Goal: Task Accomplishment & Management: Manage account settings

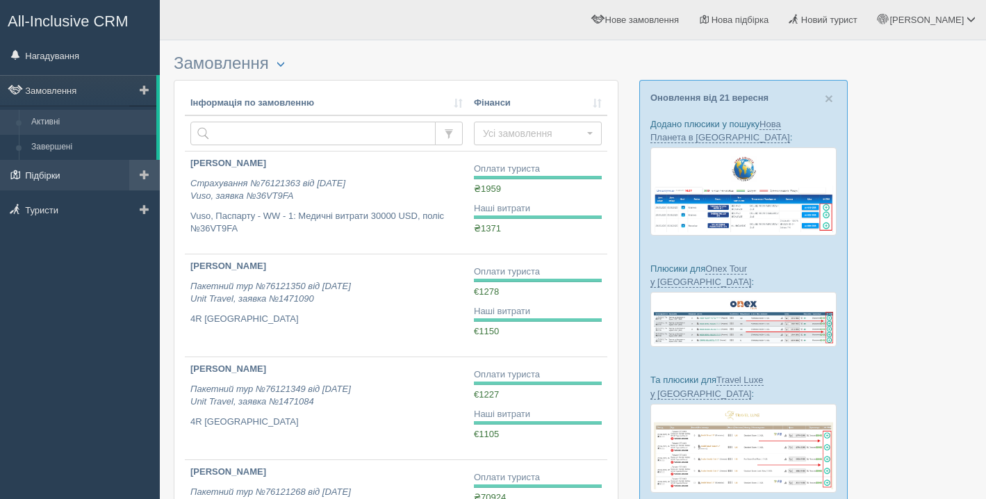
click at [70, 179] on link "Підбірки" at bounding box center [80, 175] width 160 height 31
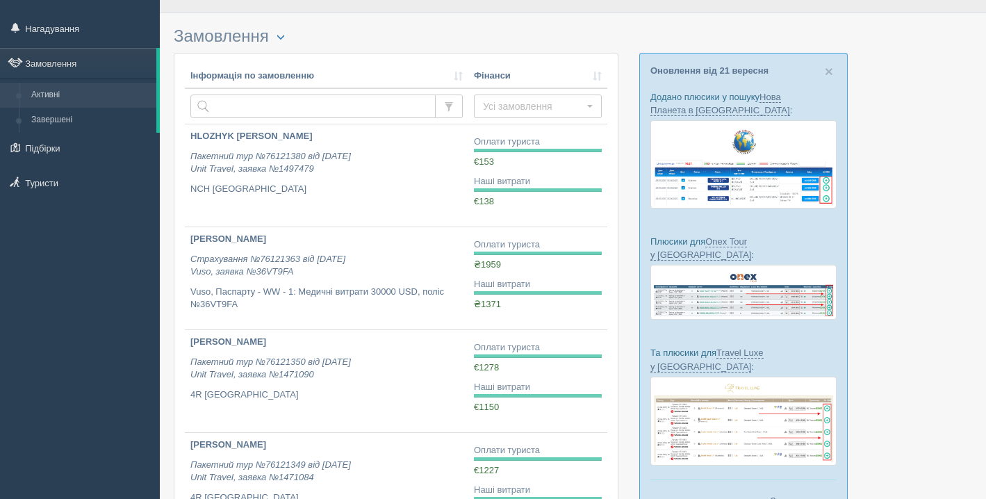
scroll to position [30, 0]
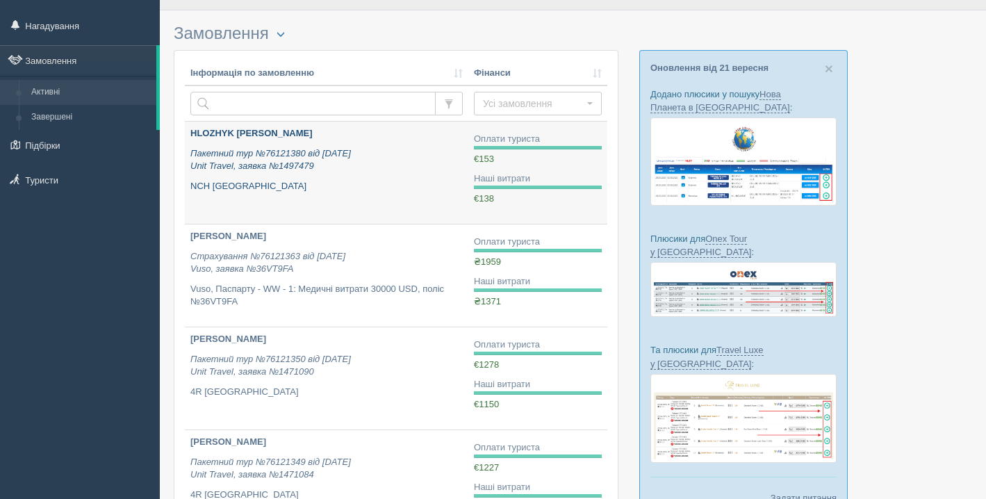
click at [353, 207] on link "HLOZHYK OLHA Пакетний тур №76121380 від 21.09.2025 Unit Travel, заявка №1497479…" at bounding box center [326, 173] width 283 height 102
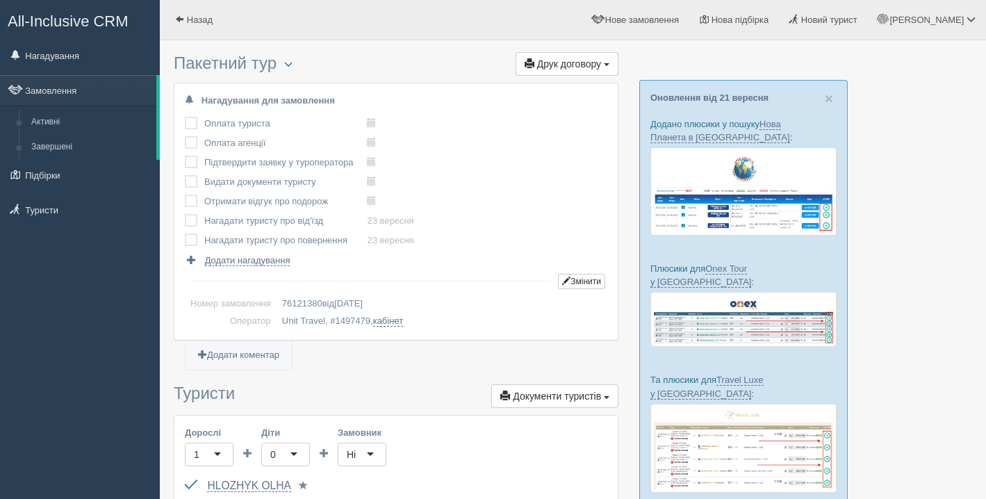
click at [185, 117] on label at bounding box center [185, 117] width 0 height 0
click at [0, 0] on input "checkbox" at bounding box center [0, 0] width 0 height 0
click at [185, 136] on label at bounding box center [185, 136] width 0 height 0
click at [0, 0] on input "checkbox" at bounding box center [0, 0] width 0 height 0
click at [189, 155] on td at bounding box center [194, 162] width 19 height 19
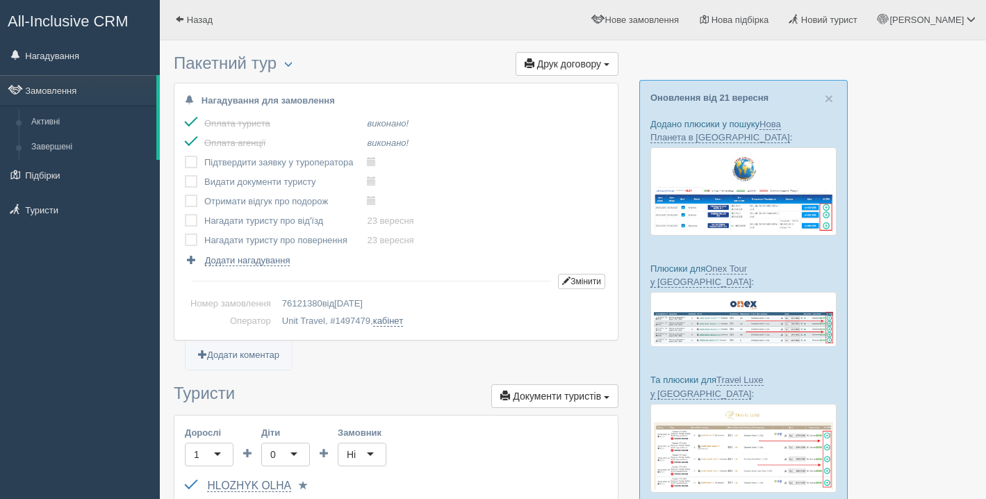
click at [185, 175] on label at bounding box center [185, 175] width 0 height 0
click at [0, 0] on input "checkbox" at bounding box center [0, 0] width 0 height 0
click at [185, 195] on label at bounding box center [185, 195] width 0 height 0
click at [0, 0] on input "checkbox" at bounding box center [0, 0] width 0 height 0
click at [185, 156] on label at bounding box center [185, 156] width 0 height 0
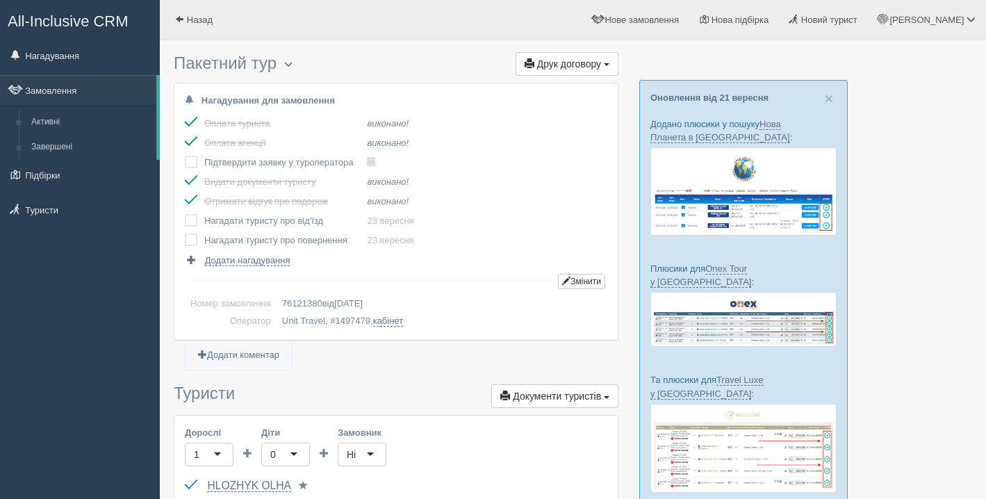
click at [0, 0] on input "checkbox" at bounding box center [0, 0] width 0 height 0
click at [179, 224] on div "Нагадування для замовлення Оплата туриста виконано! Оплата агенції виконано! Пі…" at bounding box center [395, 211] width 443 height 256
click at [185, 214] on label at bounding box center [185, 214] width 0 height 0
click at [0, 0] on input "checkbox" at bounding box center [0, 0] width 0 height 0
click at [185, 233] on label at bounding box center [185, 233] width 0 height 0
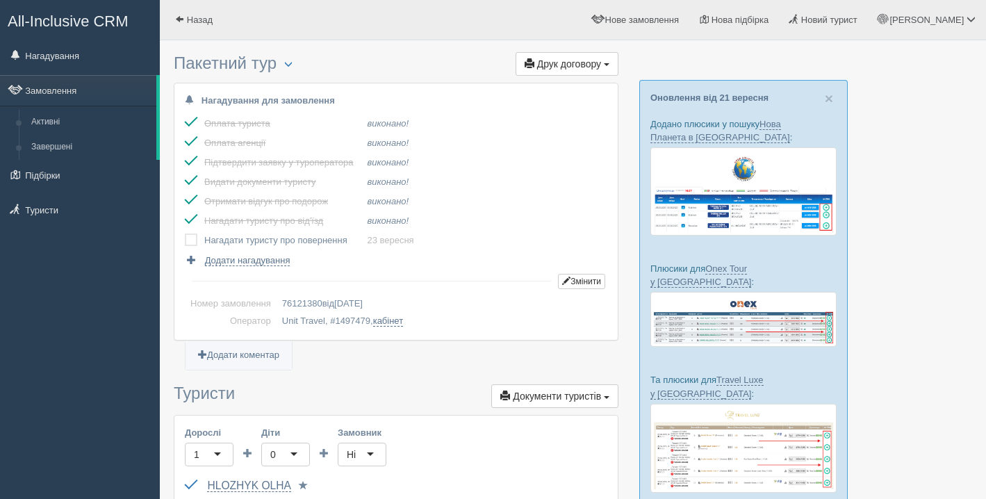
click at [0, 0] on input "checkbox" at bounding box center [0, 0] width 0 height 0
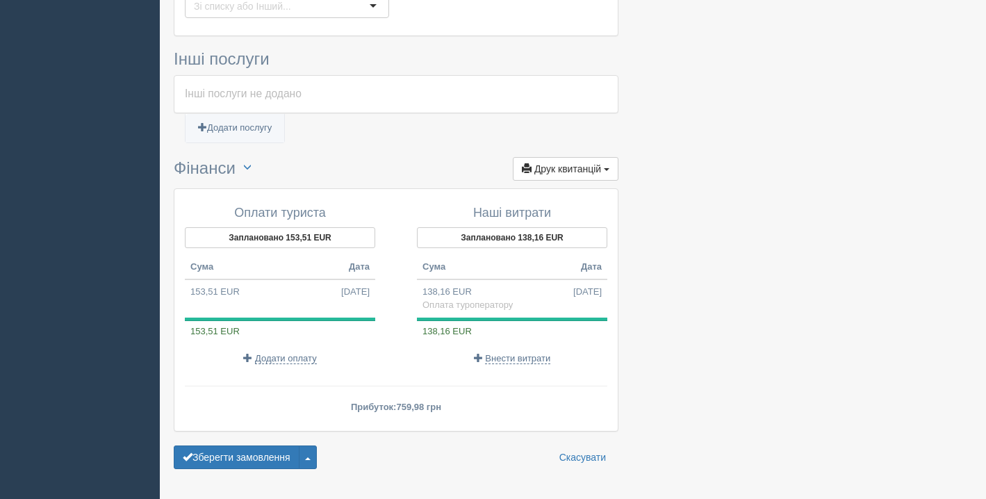
scroll to position [874, 0]
click at [236, 456] on button "Зберегти замовлення" at bounding box center [237, 458] width 126 height 24
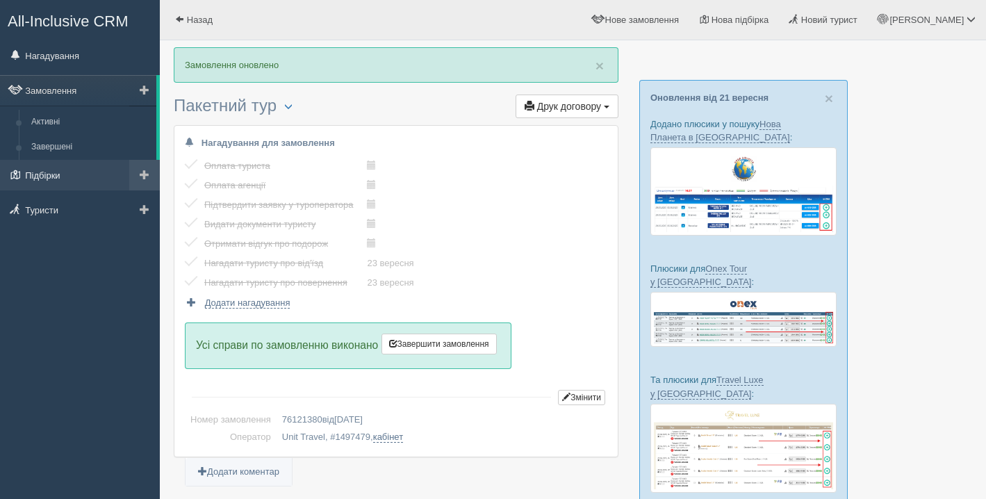
click at [59, 175] on link "Підбірки" at bounding box center [80, 175] width 160 height 31
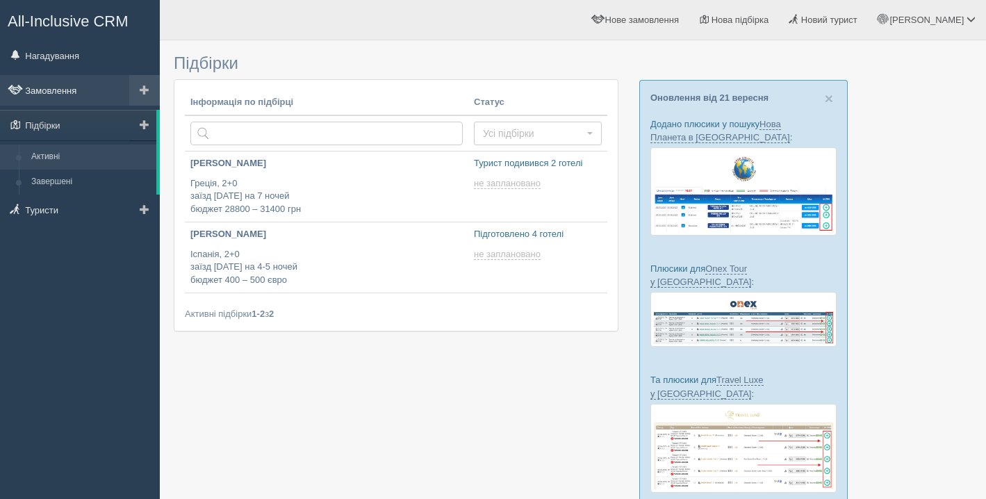
click at [71, 97] on link "Замовлення" at bounding box center [80, 90] width 160 height 31
